Goal: Task Accomplishment & Management: Use online tool/utility

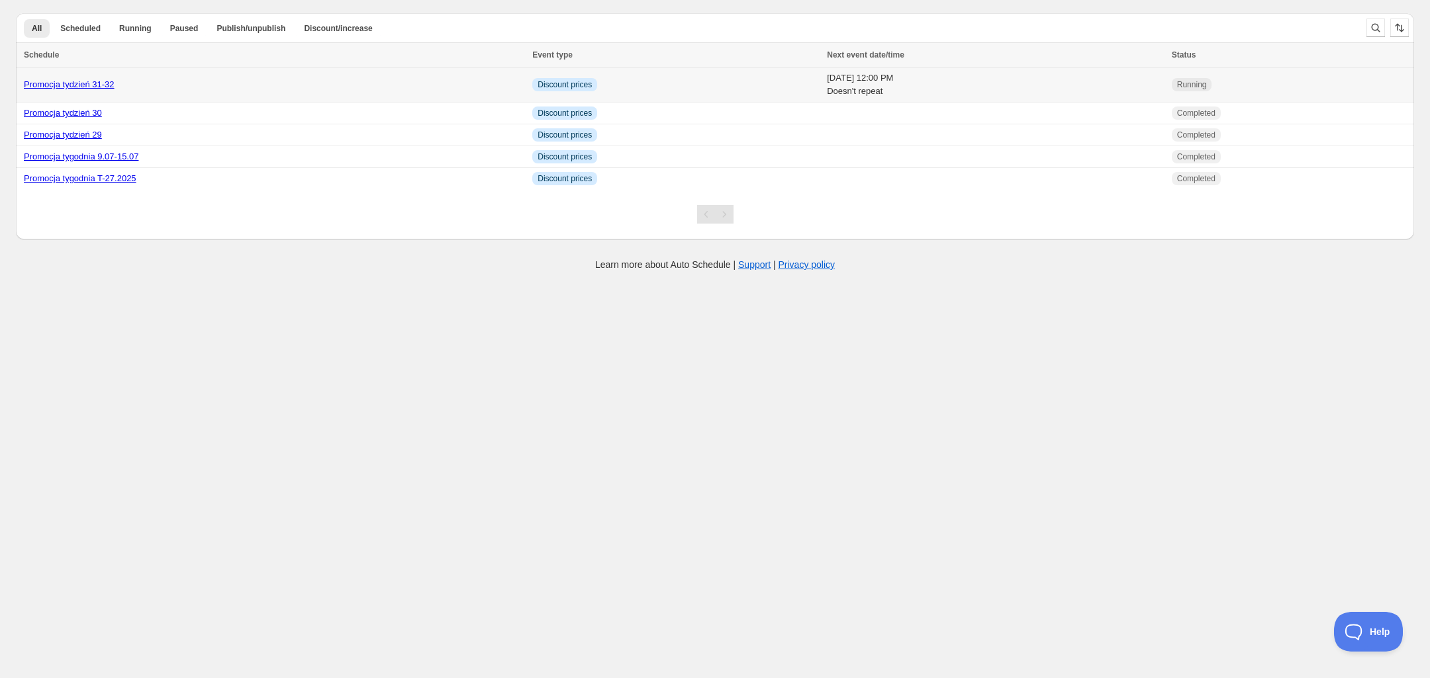
click at [66, 85] on link "Promocja tydzień 31-32" at bounding box center [69, 84] width 91 height 10
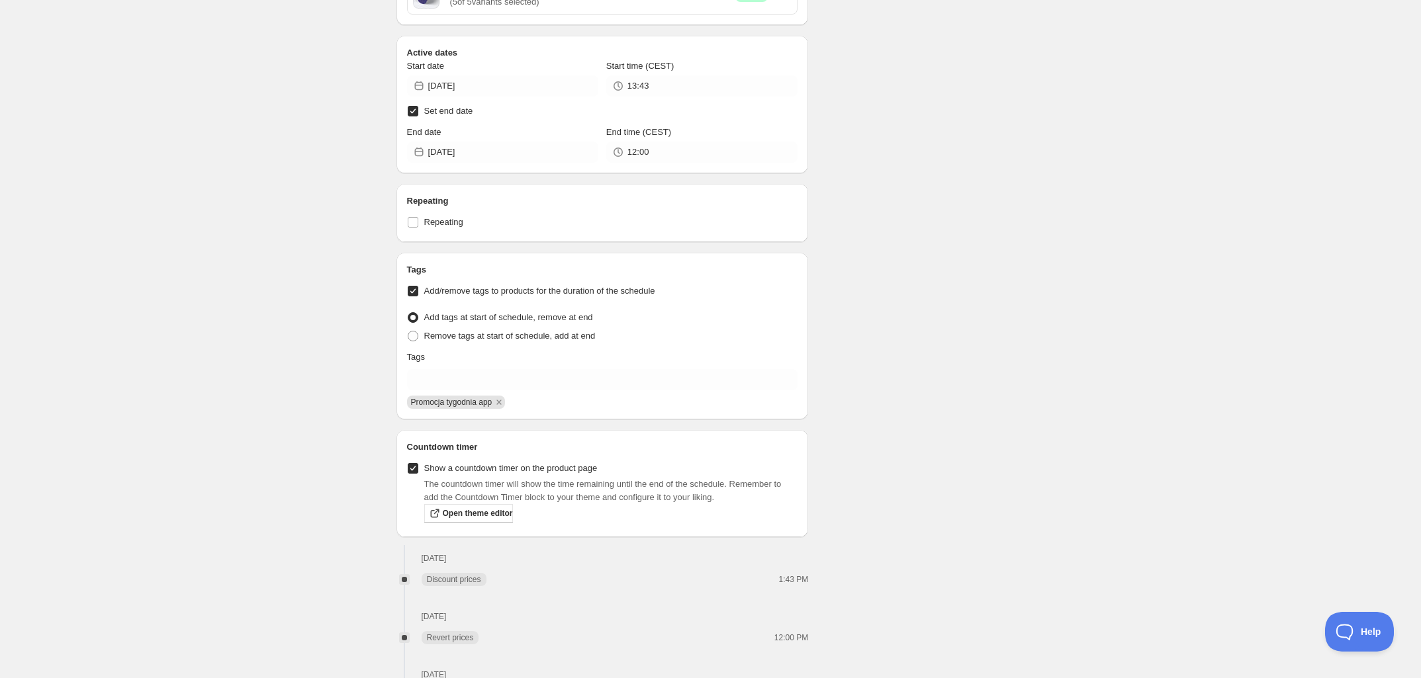
scroll to position [1118, 0]
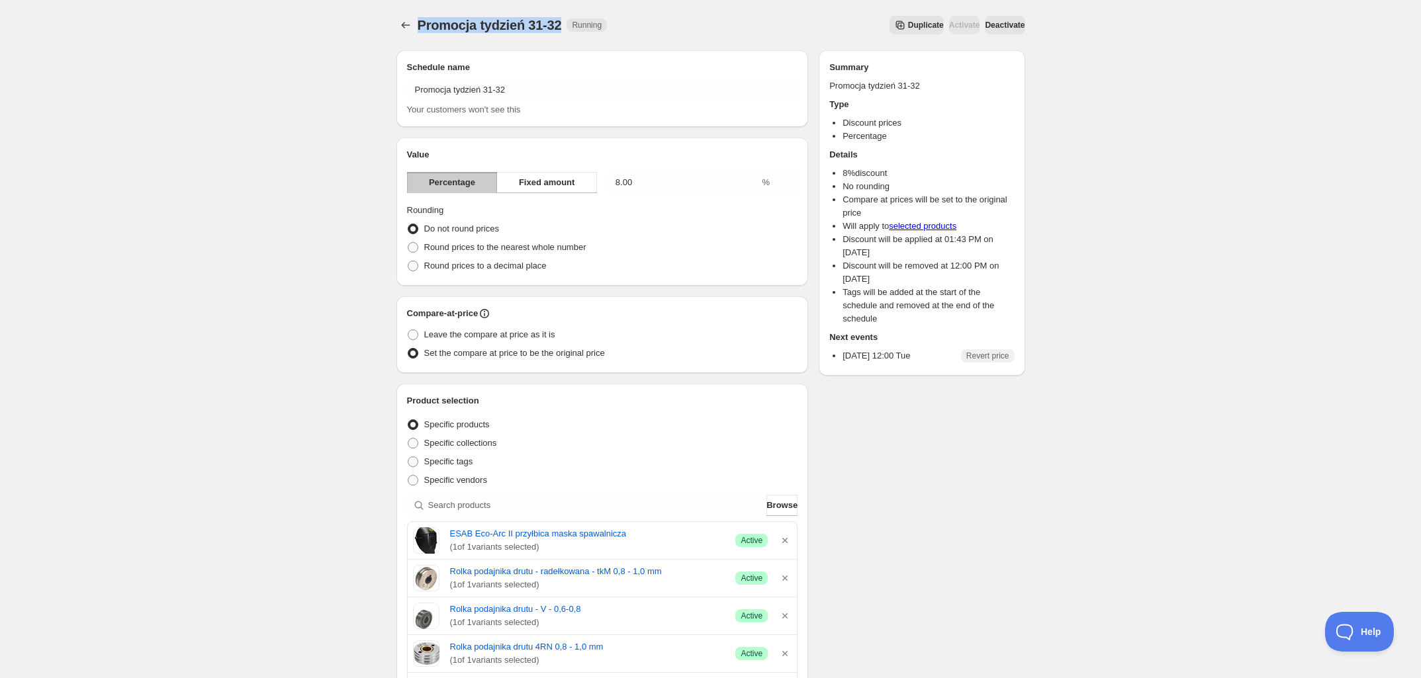
drag, startPoint x: 416, startPoint y: 23, endPoint x: 561, endPoint y: 21, distance: 145.6
click at [561, 21] on div "Promocja tydzień 31-32 Running Duplicate Activate Deactivate More actions Dupli…" at bounding box center [710, 25] width 629 height 19
copy span "Promocja tydzień 31-32"
